Goal: Task Accomplishment & Management: Complete application form

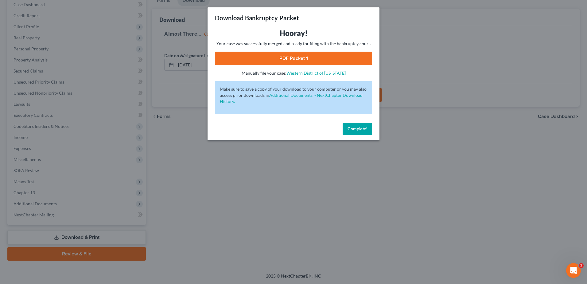
click at [353, 131] on span "Complete!" at bounding box center [358, 128] width 20 height 5
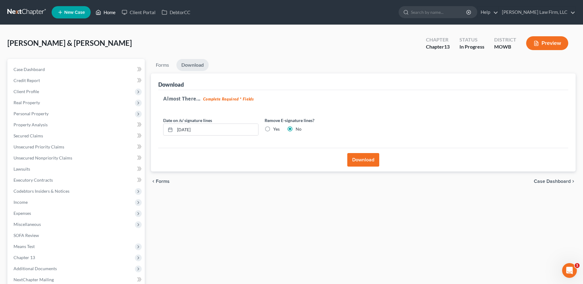
click at [110, 11] on link "Home" at bounding box center [105, 12] width 26 height 11
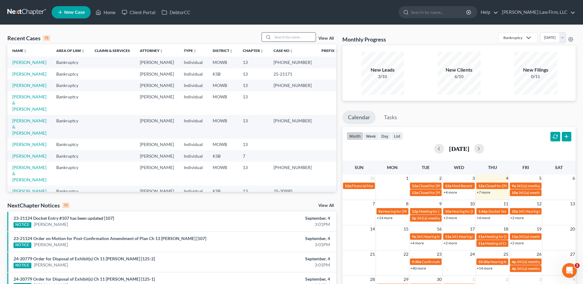
click at [280, 37] on input "search" at bounding box center [293, 37] width 43 height 9
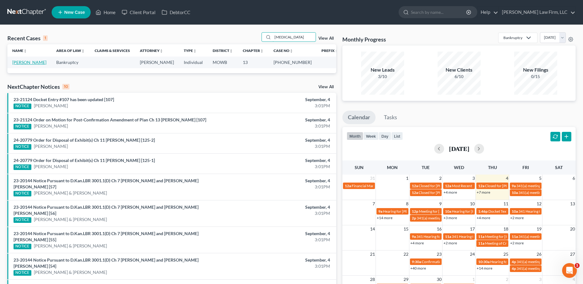
type input "Fontan"
click at [35, 64] on link "[PERSON_NAME]" at bounding box center [29, 62] width 34 height 5
select select "4"
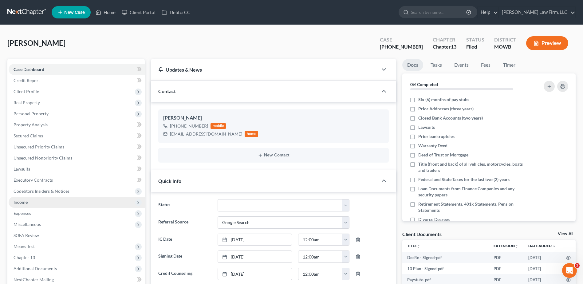
scroll to position [61, 0]
click at [13, 204] on span "Income" at bounding box center [77, 202] width 136 height 11
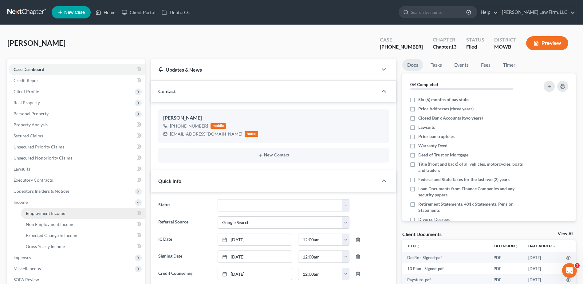
click at [50, 214] on span "Employment Income" at bounding box center [45, 212] width 39 height 5
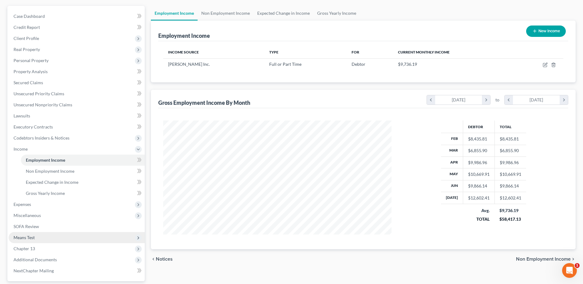
scroll to position [54, 0]
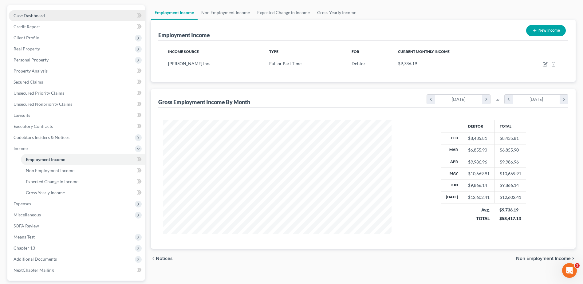
click at [31, 13] on span "Case Dashboard" at bounding box center [29, 15] width 31 height 5
select select "4"
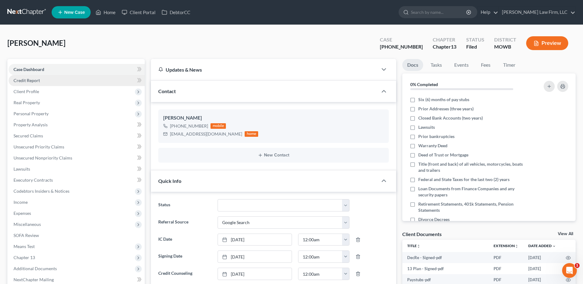
scroll to position [61, 0]
click at [24, 79] on span "Credit Report" at bounding box center [27, 80] width 26 height 5
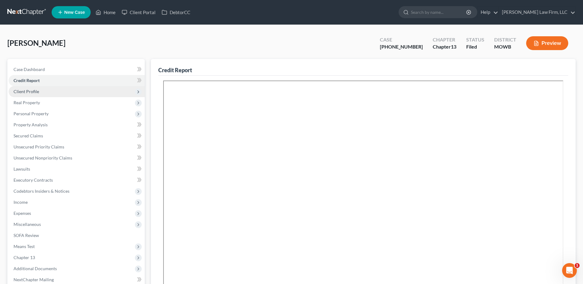
click at [28, 95] on span "Client Profile" at bounding box center [77, 91] width 136 height 11
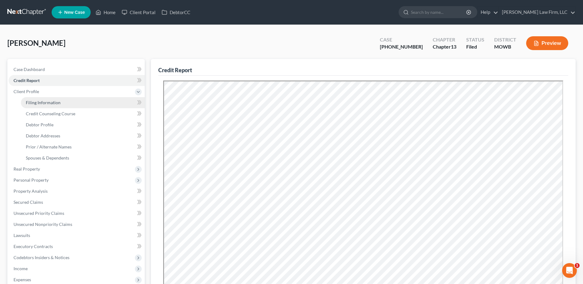
click at [33, 105] on link "Filing Information" at bounding box center [83, 102] width 124 height 11
select select "1"
select select "0"
select select "3"
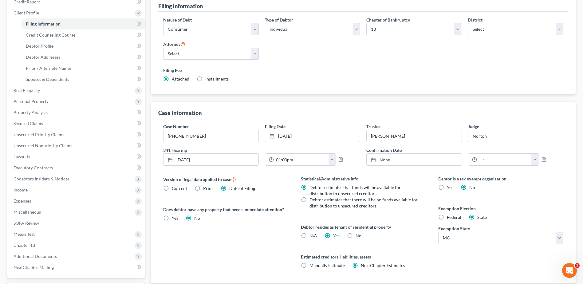
scroll to position [84, 0]
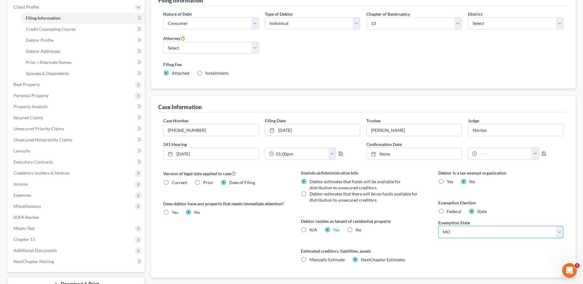
click at [497, 230] on select "State AL AK AR AZ CA CO CT DE DC FL GA GU HI ID IL IN IA KS KY LA ME MD MA MI M…" at bounding box center [500, 232] width 125 height 12
select select "12"
click at [438, 226] on select "State AL AK AR AZ CA CO CT DE DC FL GA GU HI ID IL IN IA KS KY LA ME MD MA MI M…" at bounding box center [500, 232] width 125 height 12
click at [466, 232] on select "State AL AK AR AZ CA CO CT DE DC FL GA GU HI ID IL IN IA KS KY LA ME MD MA MI M…" at bounding box center [500, 232] width 125 height 12
click at [469, 254] on div "Debtor is a tax exempt organization Yes No Exemption Election Federal State Exe…" at bounding box center [500, 224] width 137 height 108
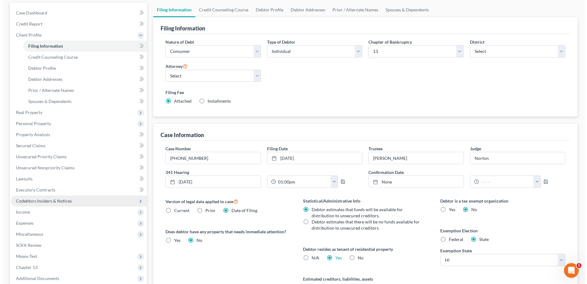
scroll to position [0, 0]
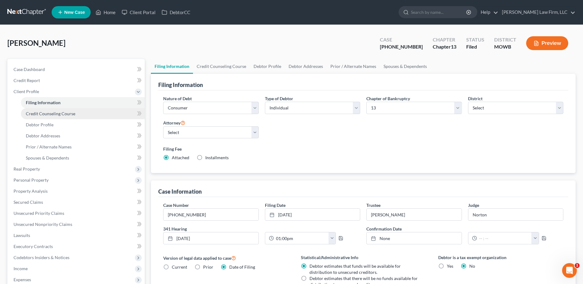
click at [33, 117] on link "Credit Counseling Course" at bounding box center [83, 113] width 124 height 11
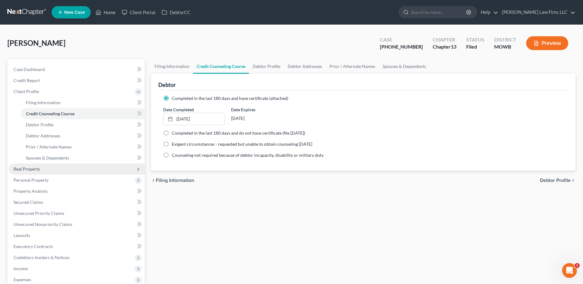
click at [29, 170] on span "Real Property" at bounding box center [27, 168] width 26 height 5
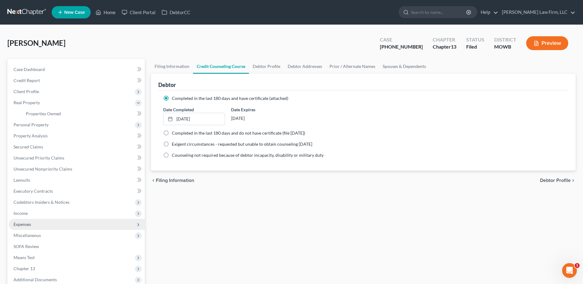
click at [27, 226] on span "Expenses" at bounding box center [23, 223] width 18 height 5
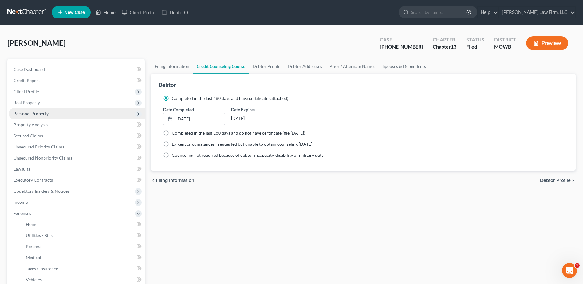
click at [37, 115] on span "Personal Property" at bounding box center [31, 113] width 35 height 5
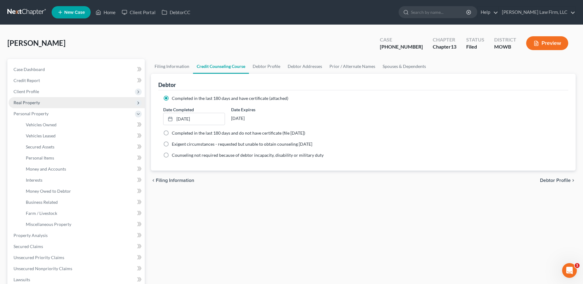
click at [28, 101] on span "Real Property" at bounding box center [27, 102] width 26 height 5
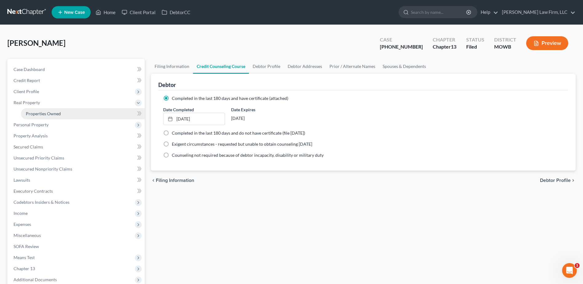
click at [35, 111] on span "Properties Owned" at bounding box center [43, 113] width 35 height 5
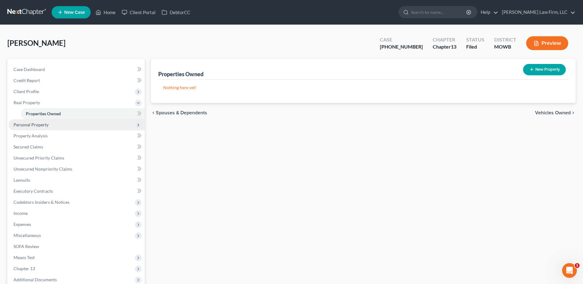
click at [21, 123] on span "Personal Property" at bounding box center [31, 124] width 35 height 5
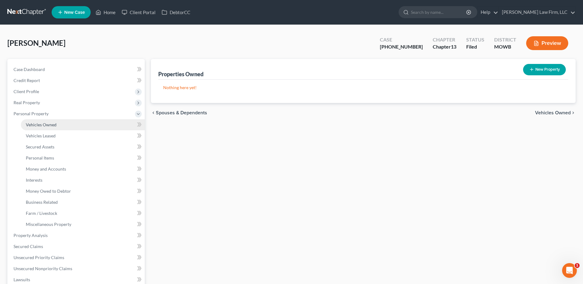
click at [39, 123] on span "Vehicles Owned" at bounding box center [41, 124] width 31 height 5
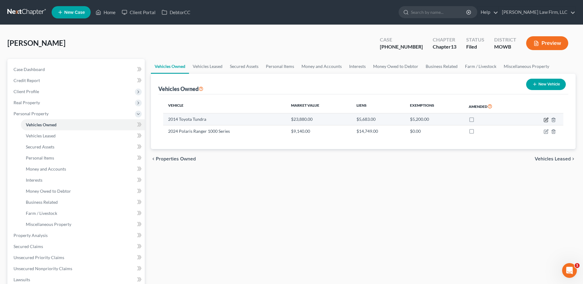
click at [546, 120] on icon "button" at bounding box center [546, 119] width 3 height 3
select select "0"
select select "12"
select select "1"
select select "0"
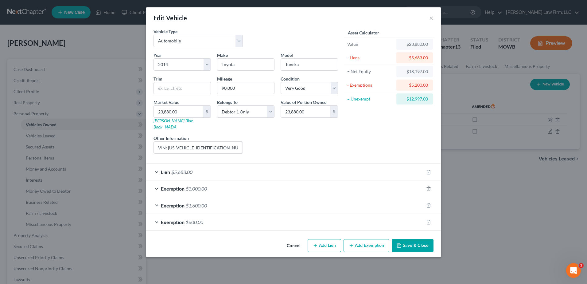
click at [158, 180] on div "Exemption $3,000.00" at bounding box center [285, 188] width 278 height 16
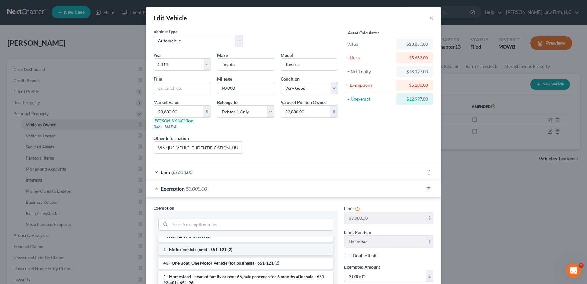
scroll to position [8, 0]
click at [274, 242] on li "3 - Motor Vehicle (one) - 651-121 (2)" at bounding box center [245, 247] width 175 height 11
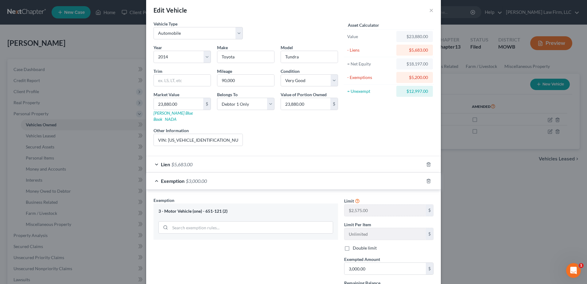
click at [473, 205] on div "Edit Vehicle × Vehicle Type Select Automobile Truck Trailer Watercraft Aircraft…" at bounding box center [293, 142] width 587 height 284
click at [154, 173] on div "Exemption $3,000.00" at bounding box center [285, 181] width 278 height 16
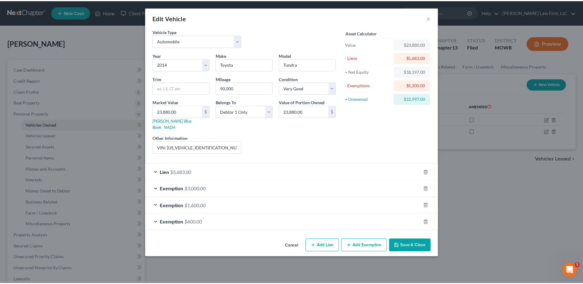
scroll to position [0, 0]
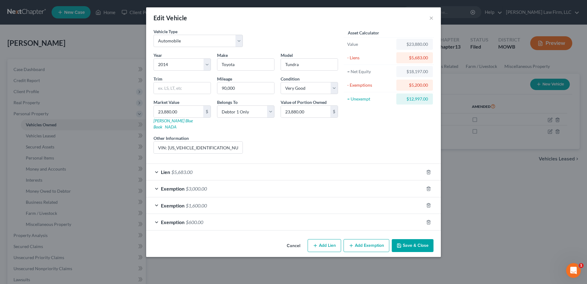
click at [424, 239] on button "Save & Close" at bounding box center [413, 245] width 42 height 13
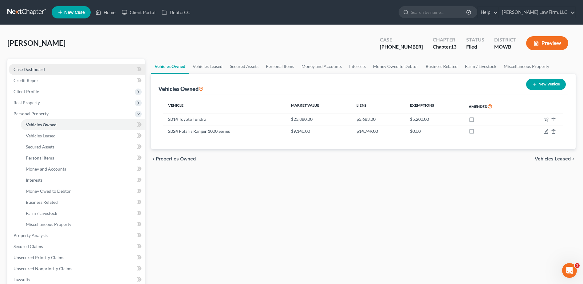
click at [27, 68] on span "Case Dashboard" at bounding box center [29, 69] width 31 height 5
select select "4"
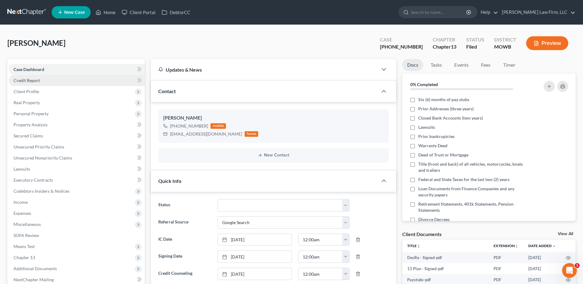
click at [29, 80] on span "Credit Report" at bounding box center [27, 80] width 26 height 5
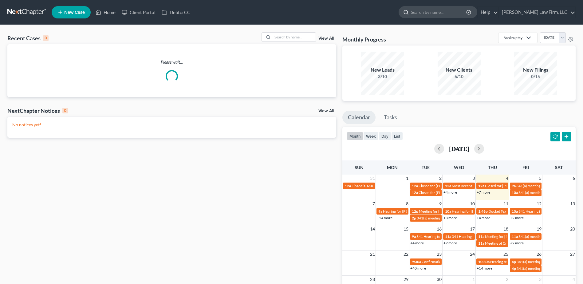
click at [456, 14] on input "search" at bounding box center [439, 11] width 56 height 11
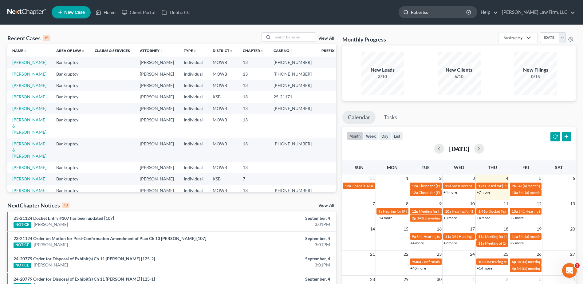
type input "[PERSON_NAME]"
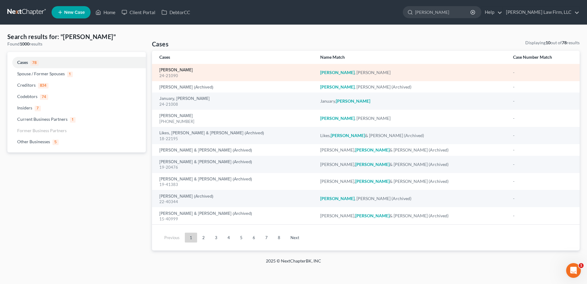
click at [172, 70] on link "[PERSON_NAME]" at bounding box center [175, 70] width 33 height 4
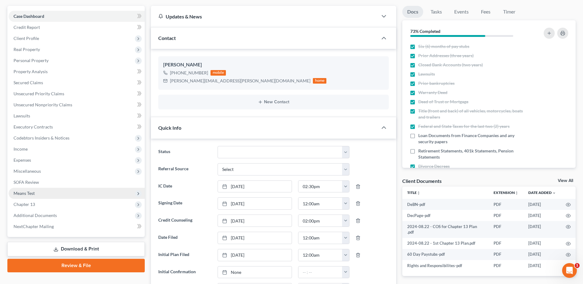
scroll to position [54, 0]
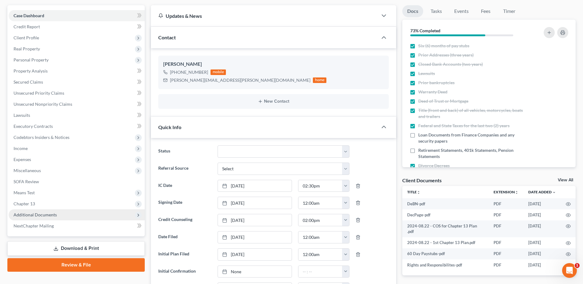
click at [44, 213] on span "Additional Documents" at bounding box center [35, 214] width 43 height 5
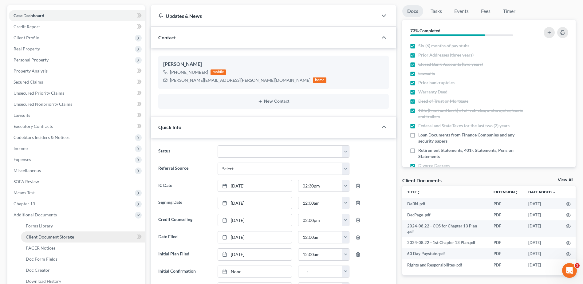
click at [44, 237] on span "Client Document Storage" at bounding box center [50, 236] width 48 height 5
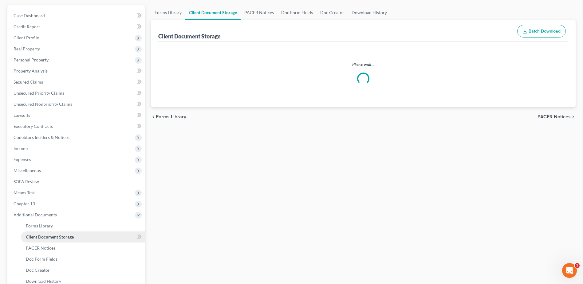
select select "4"
select select "1"
select select "3"
select select "2"
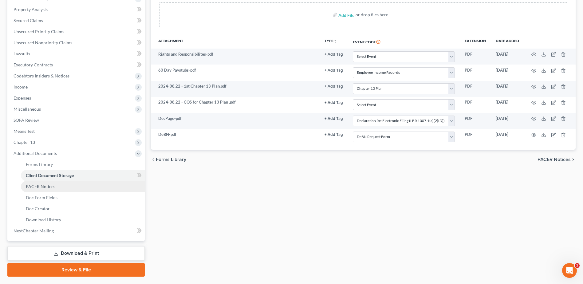
click at [48, 187] on span "PACER Notices" at bounding box center [40, 186] width 29 height 5
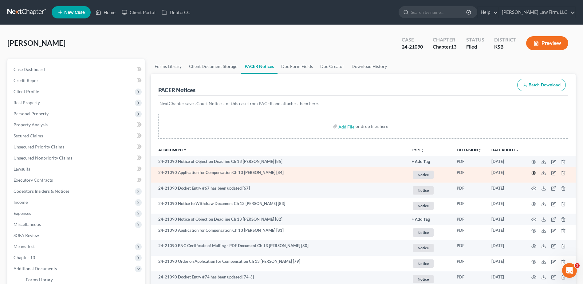
click at [531, 175] on icon "button" at bounding box center [533, 172] width 5 height 5
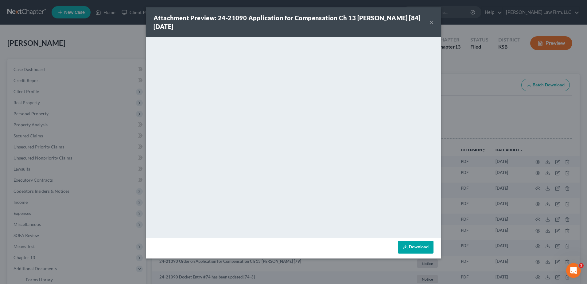
click at [430, 21] on button "×" at bounding box center [431, 21] width 4 height 7
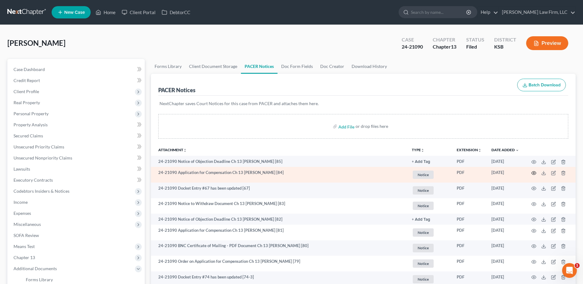
click at [534, 173] on icon "button" at bounding box center [533, 172] width 5 height 5
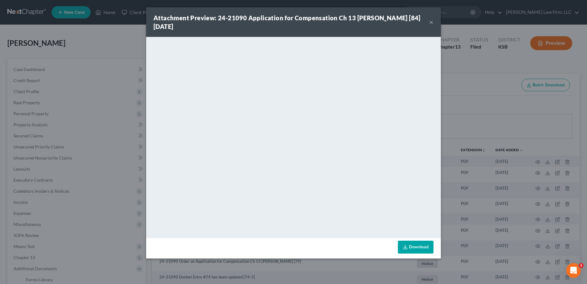
click at [432, 21] on button "×" at bounding box center [431, 21] width 4 height 7
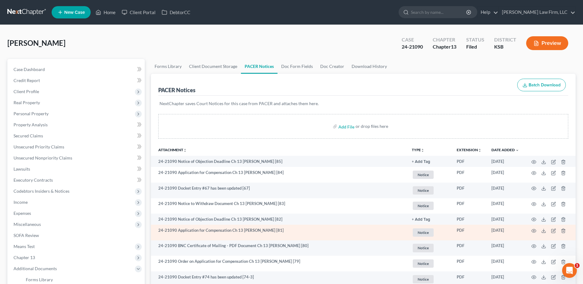
click at [537, 229] on td at bounding box center [550, 232] width 52 height 16
click at [533, 229] on icon "button" at bounding box center [533, 230] width 5 height 5
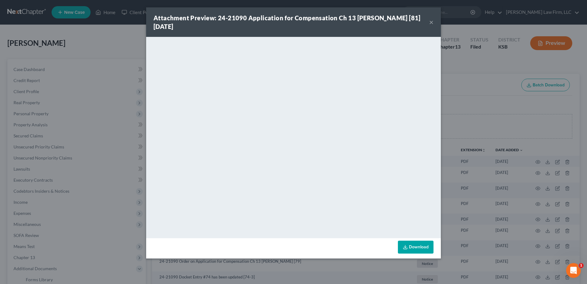
click at [433, 23] on button "×" at bounding box center [431, 21] width 4 height 7
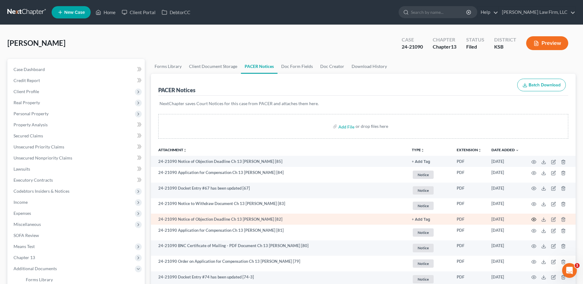
click at [531, 217] on icon "button" at bounding box center [533, 219] width 5 height 5
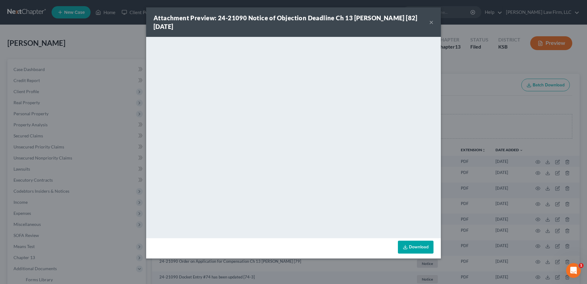
click at [432, 22] on button "×" at bounding box center [431, 21] width 4 height 7
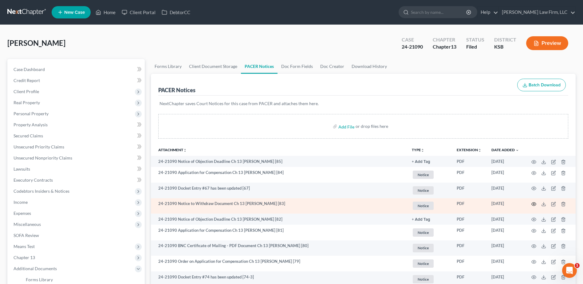
click at [535, 205] on icon "button" at bounding box center [533, 203] width 5 height 3
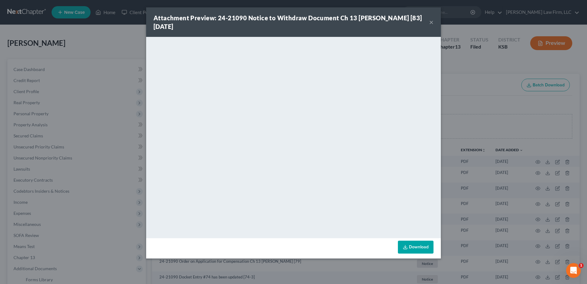
click at [435, 21] on div "Attachment Preview: 24-21090 Notice to Withdraw Document Ch 13 [PERSON_NAME] [8…" at bounding box center [293, 21] width 295 height 29
click at [430, 22] on button "×" at bounding box center [431, 21] width 4 height 7
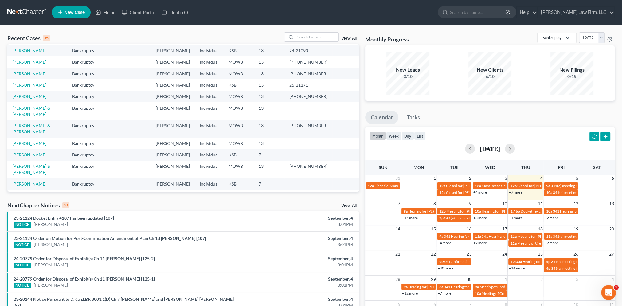
scroll to position [69, 0]
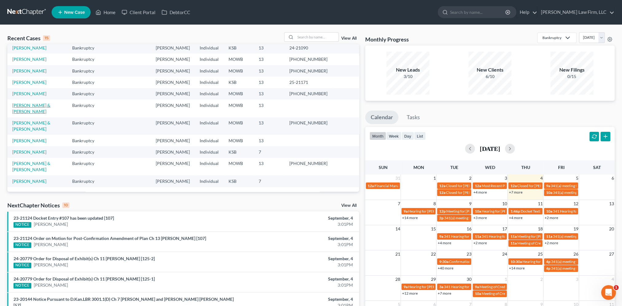
click at [40, 114] on link "[PERSON_NAME] & [PERSON_NAME]" at bounding box center [31, 108] width 38 height 11
select select "4"
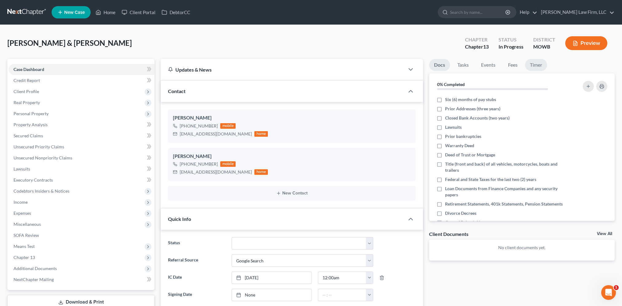
click at [536, 64] on link "Timer" at bounding box center [536, 65] width 22 height 12
